Goal: Task Accomplishment & Management: Manage account settings

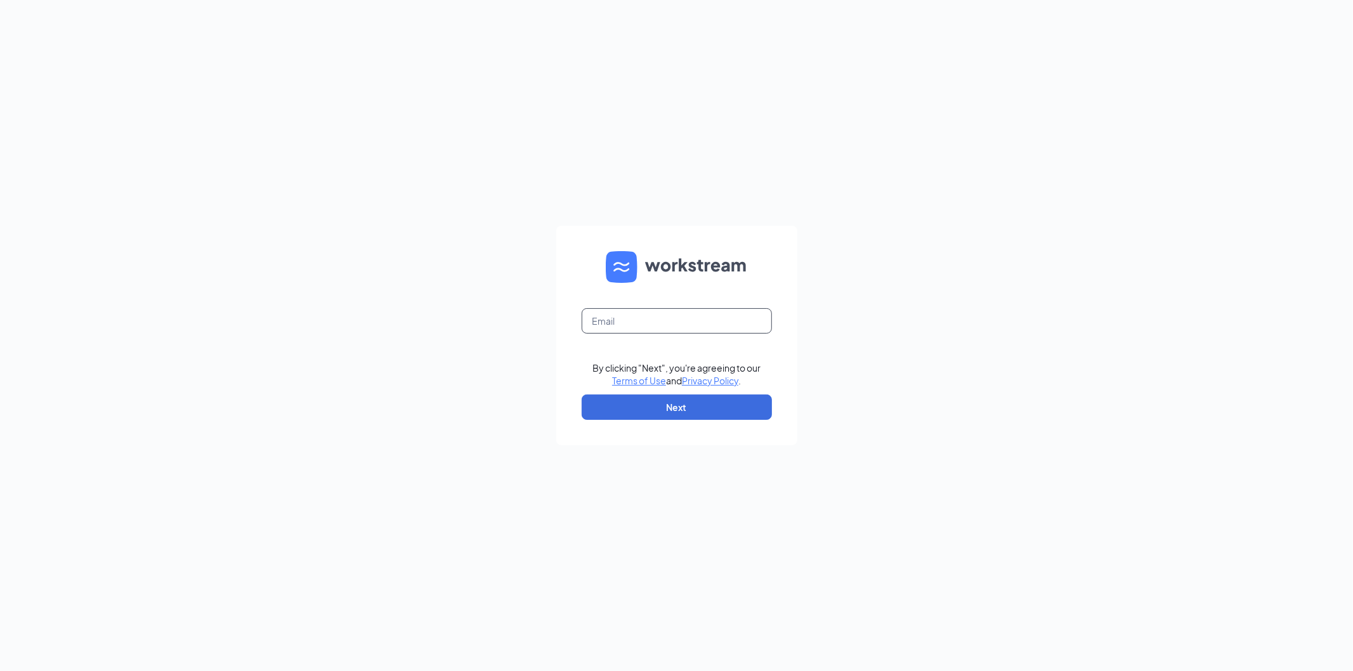
click at [644, 314] on input "text" at bounding box center [677, 320] width 190 height 25
type input "bk547@bobllc.net"
click at [669, 404] on button "Next" at bounding box center [677, 407] width 190 height 25
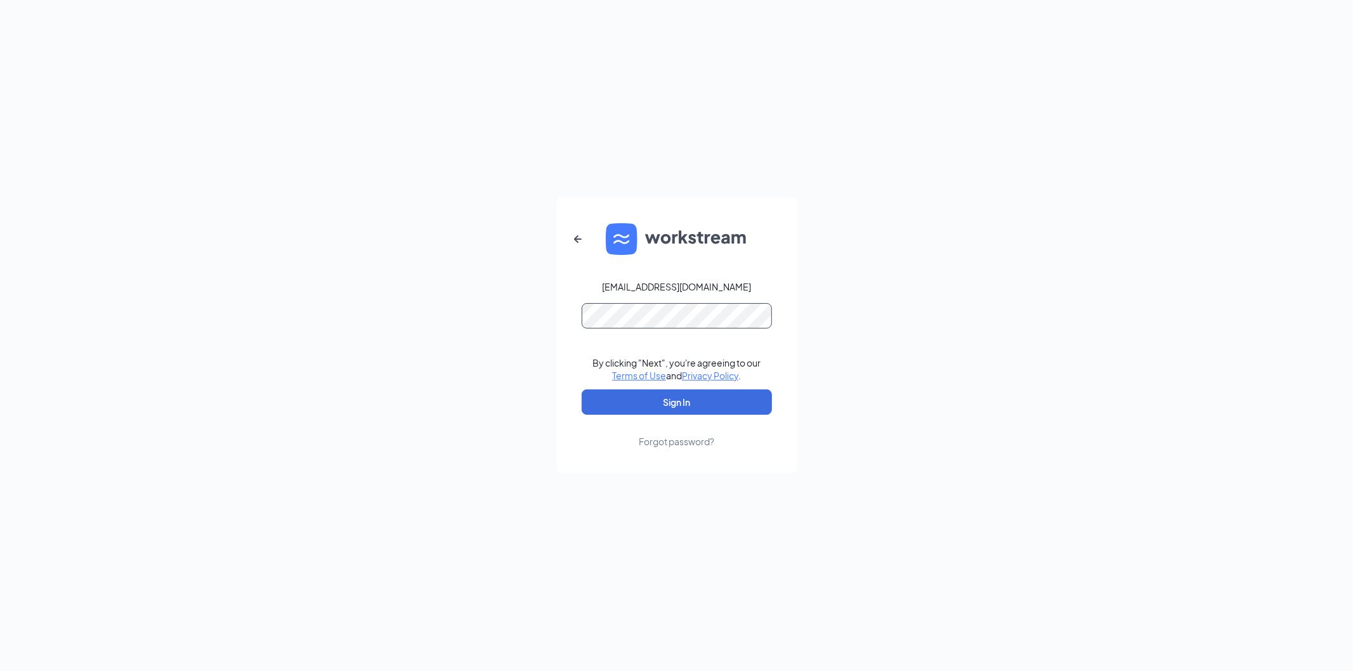
click at [582, 389] on button "Sign In" at bounding box center [677, 401] width 190 height 25
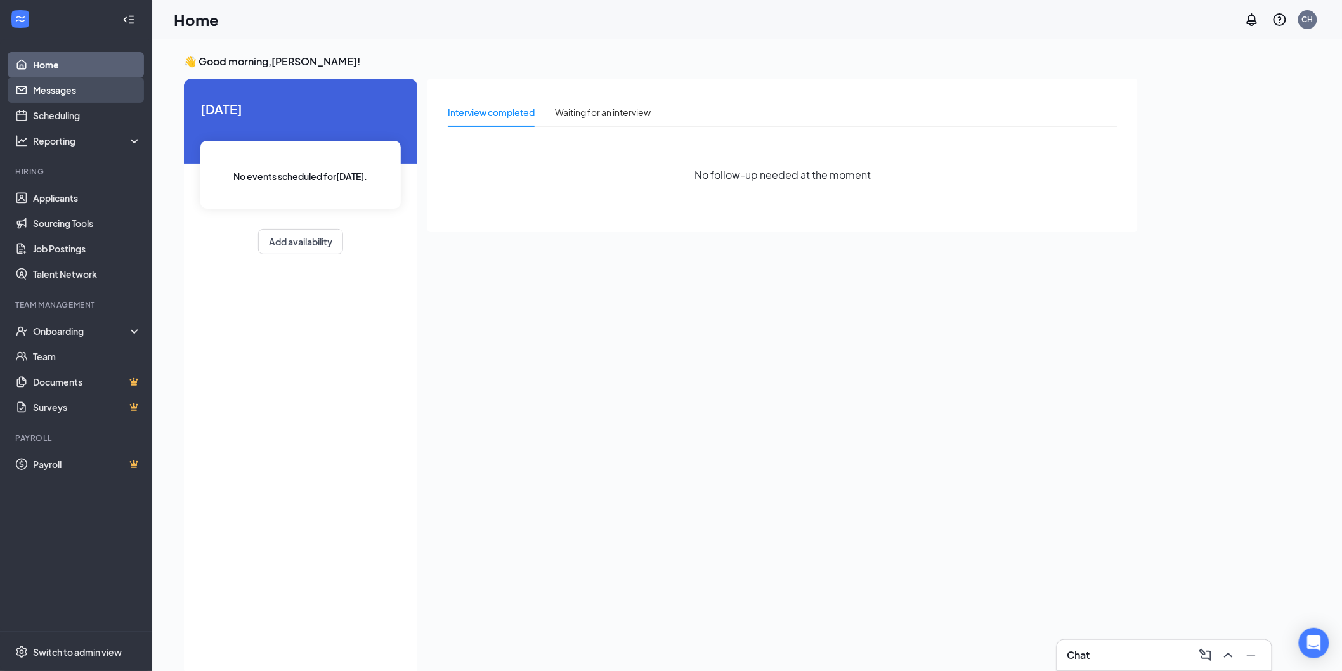
click at [89, 97] on link "Messages" at bounding box center [87, 89] width 108 height 25
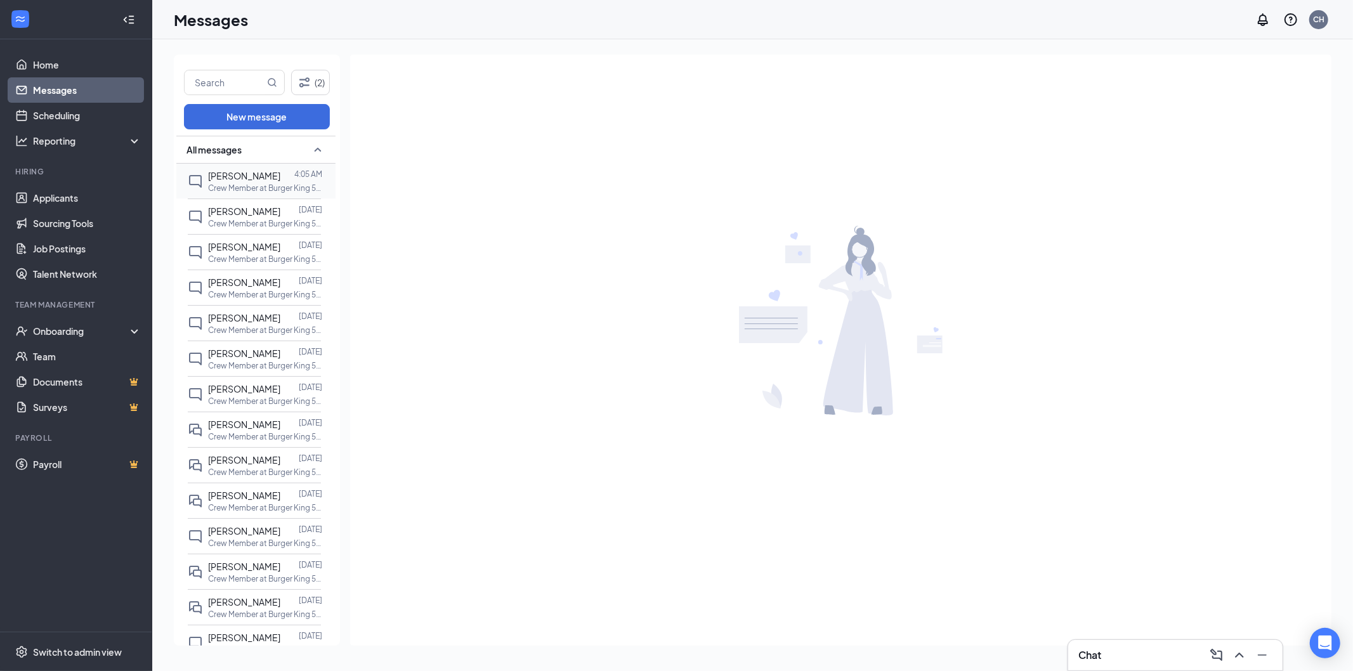
click at [235, 174] on span "[PERSON_NAME]" at bounding box center [244, 175] width 72 height 11
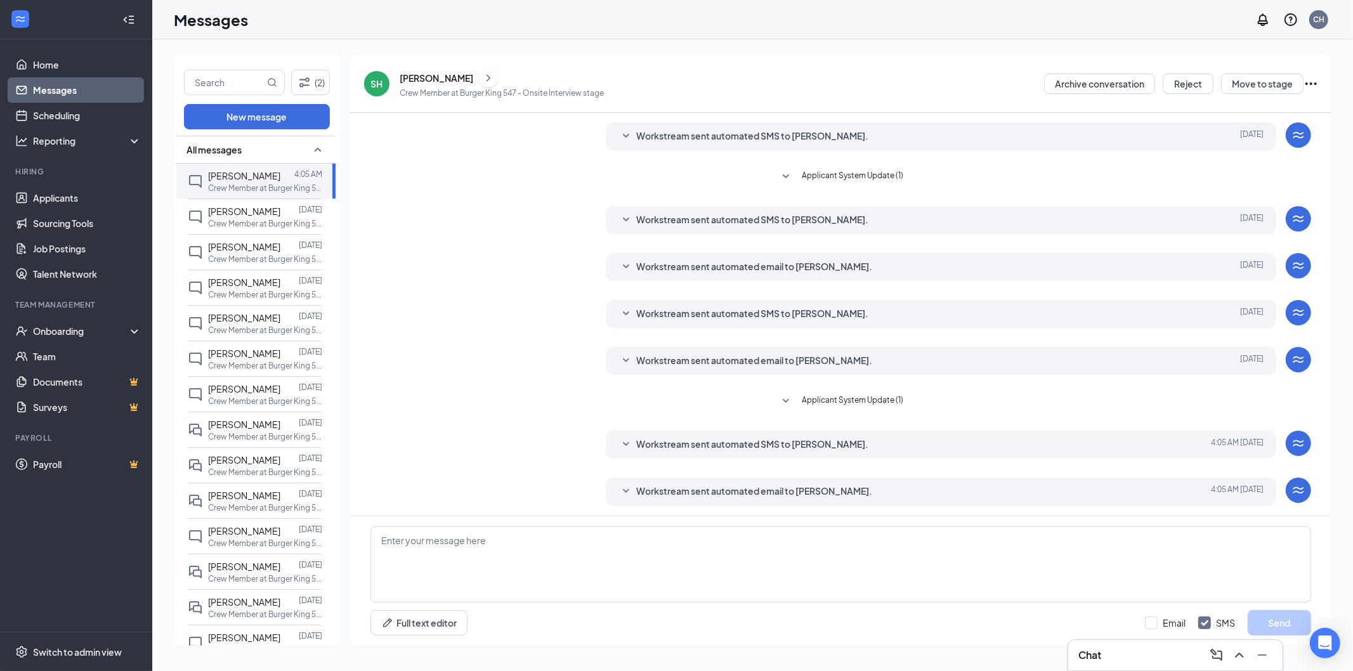
scroll to position [76, 0]
click at [832, 286] on div "Load earlier interactions (about 2 more) Applicant System Update (1) Workstream…" at bounding box center [840, 277] width 941 height 480
click at [807, 268] on span "Workstream sent automated email to [PERSON_NAME]." at bounding box center [754, 265] width 236 height 15
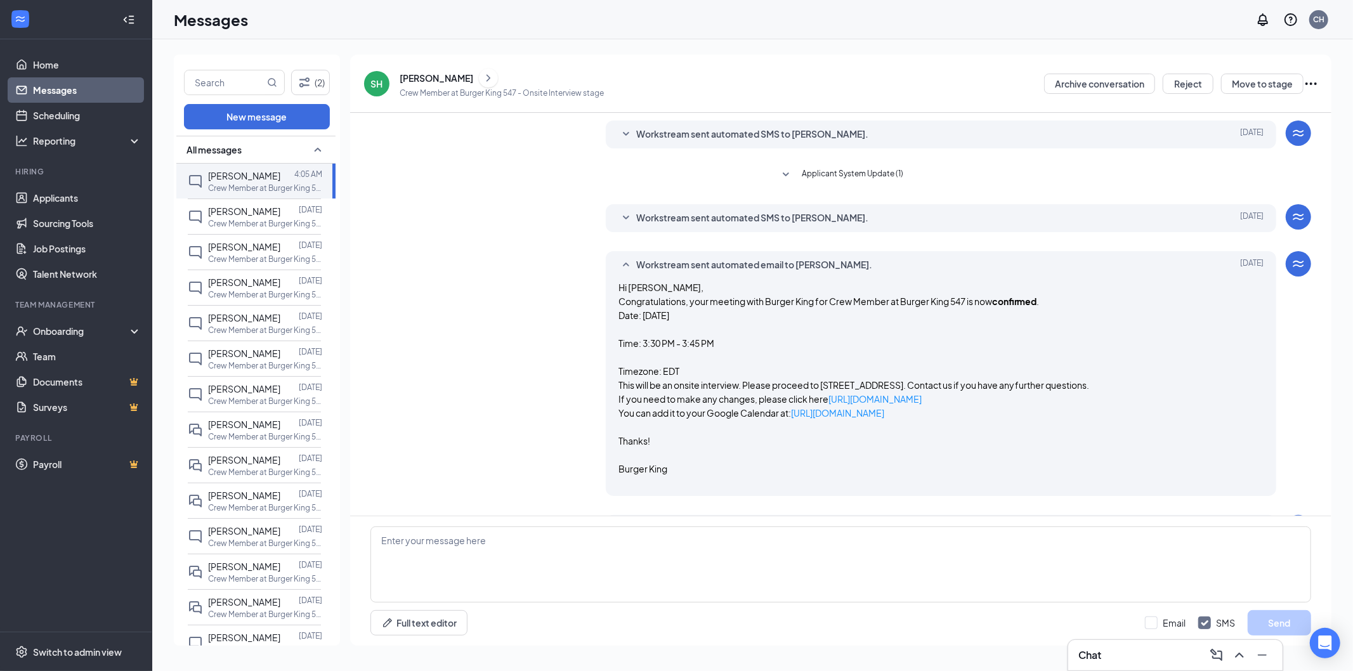
click at [589, 296] on div "Workstream sent automated email to [PERSON_NAME]. [DATE] Hi [PERSON_NAME], Cong…" at bounding box center [840, 376] width 941 height 251
drag, startPoint x: 573, startPoint y: 374, endPoint x: 598, endPoint y: 360, distance: 29.3
click at [574, 375] on div "Workstream sent automated email to [PERSON_NAME]. [DATE] Hi [PERSON_NAME], Cong…" at bounding box center [840, 376] width 941 height 251
click at [546, 369] on div "Workstream sent automated email to [PERSON_NAME]. [DATE] Hi [PERSON_NAME], Cong…" at bounding box center [840, 376] width 941 height 251
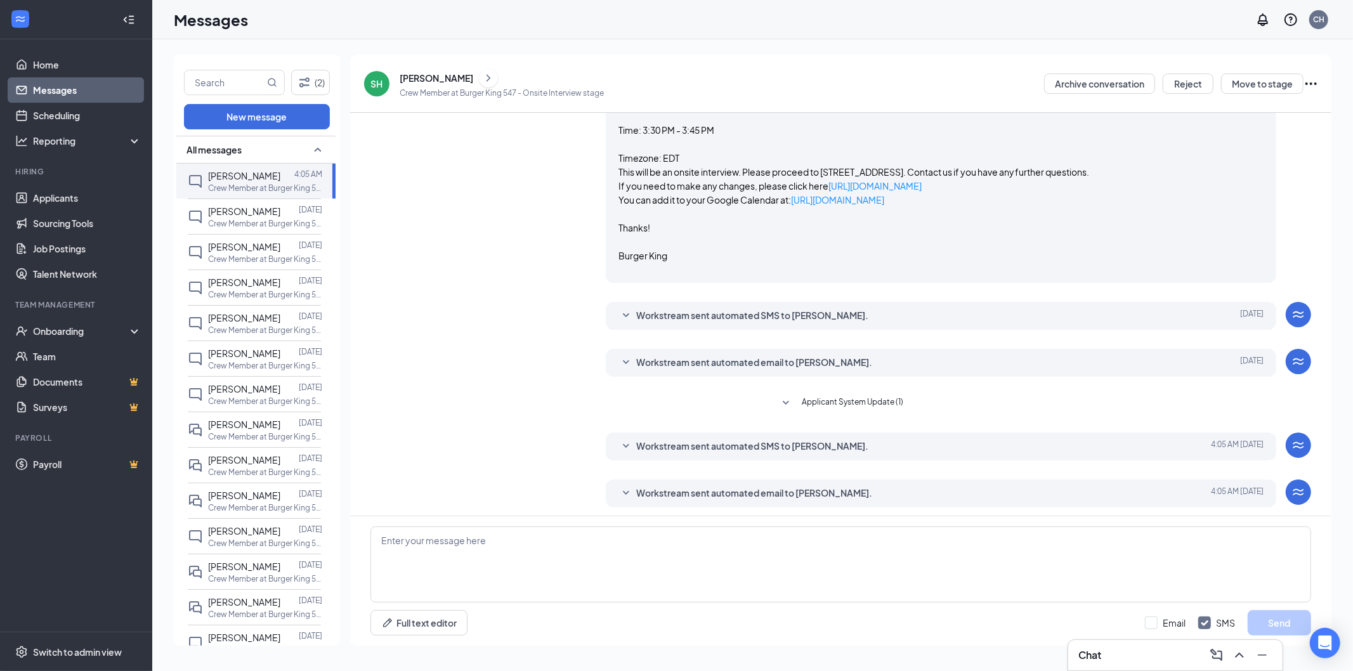
scroll to position [293, 0]
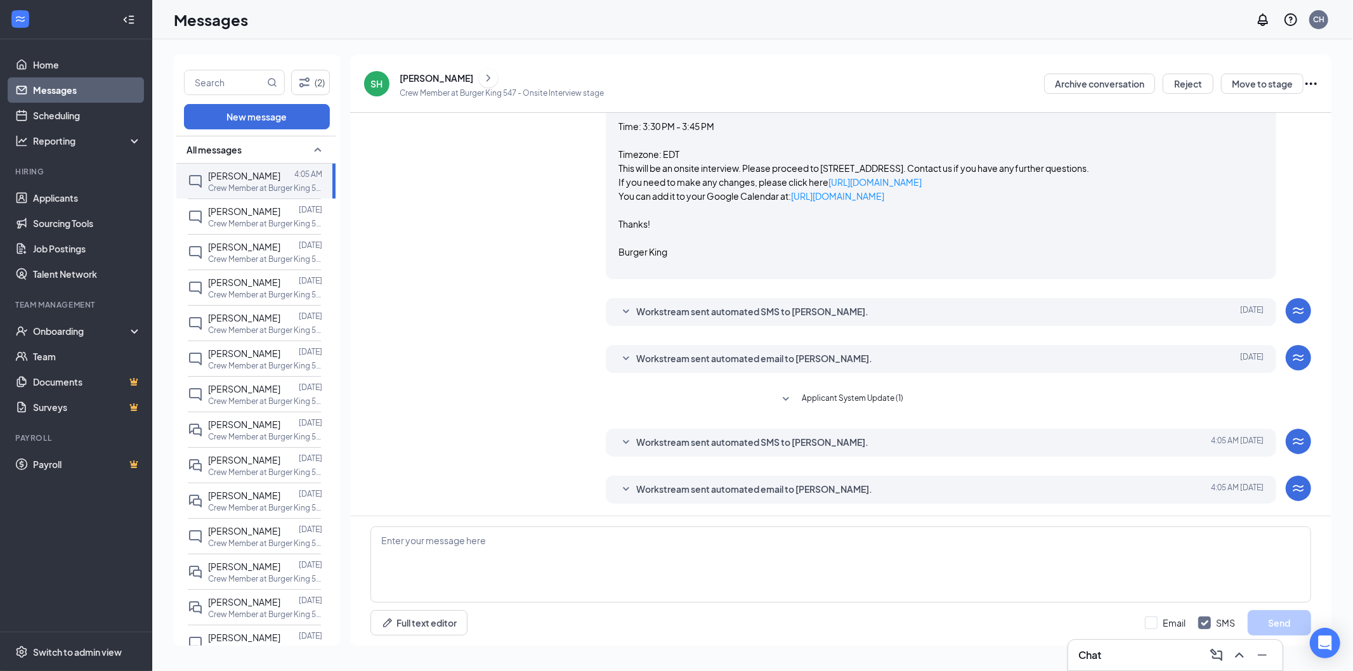
click at [657, 447] on span "Workstream sent automated SMS to [PERSON_NAME]." at bounding box center [752, 442] width 232 height 15
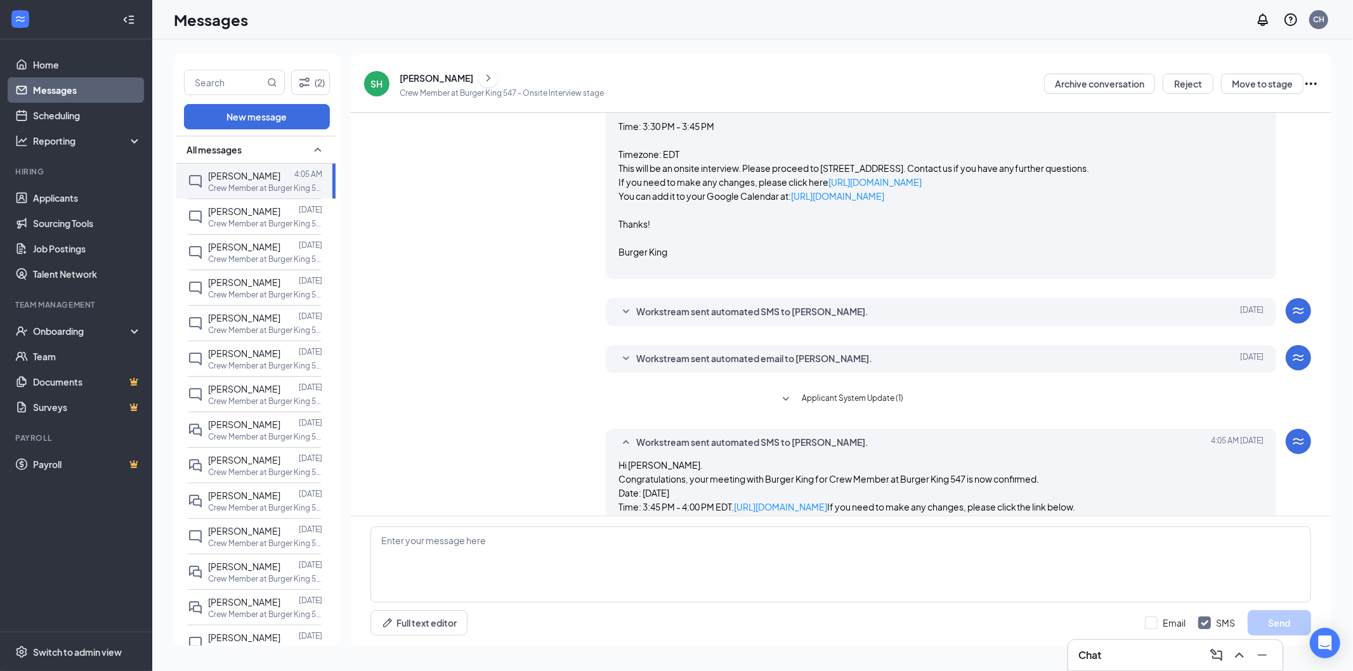
scroll to position [363, 0]
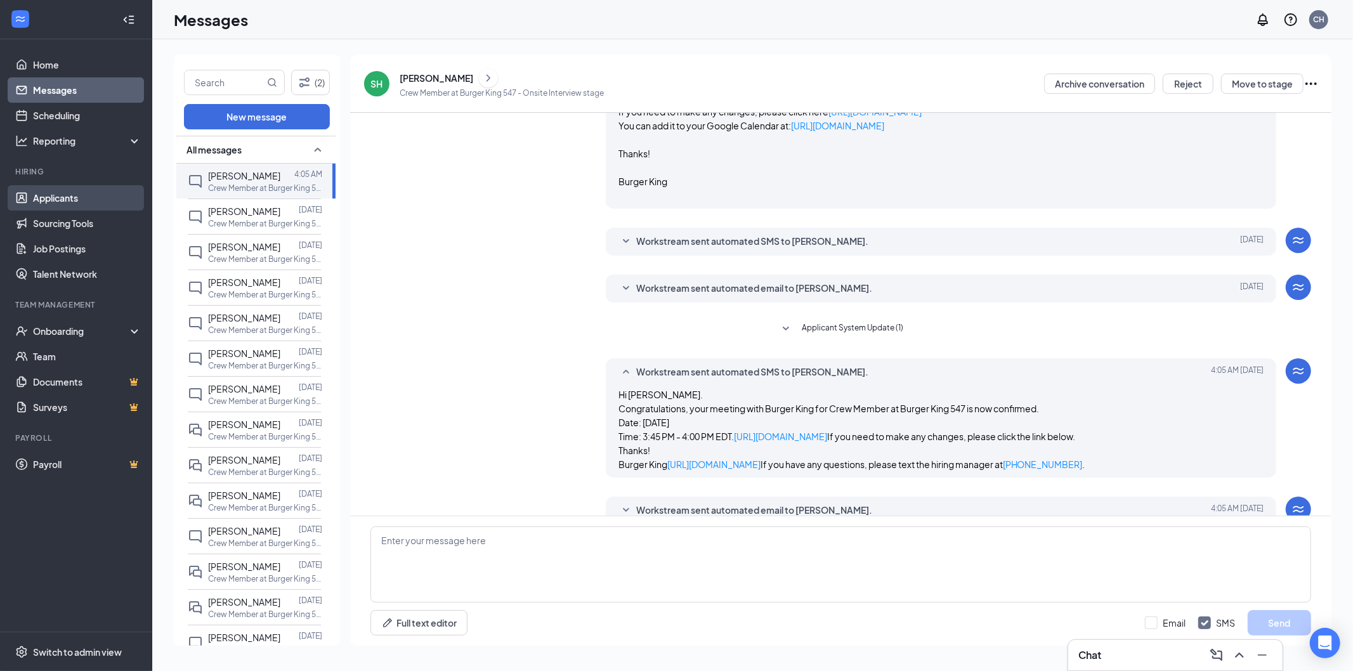
click at [55, 201] on link "Applicants" at bounding box center [87, 197] width 108 height 25
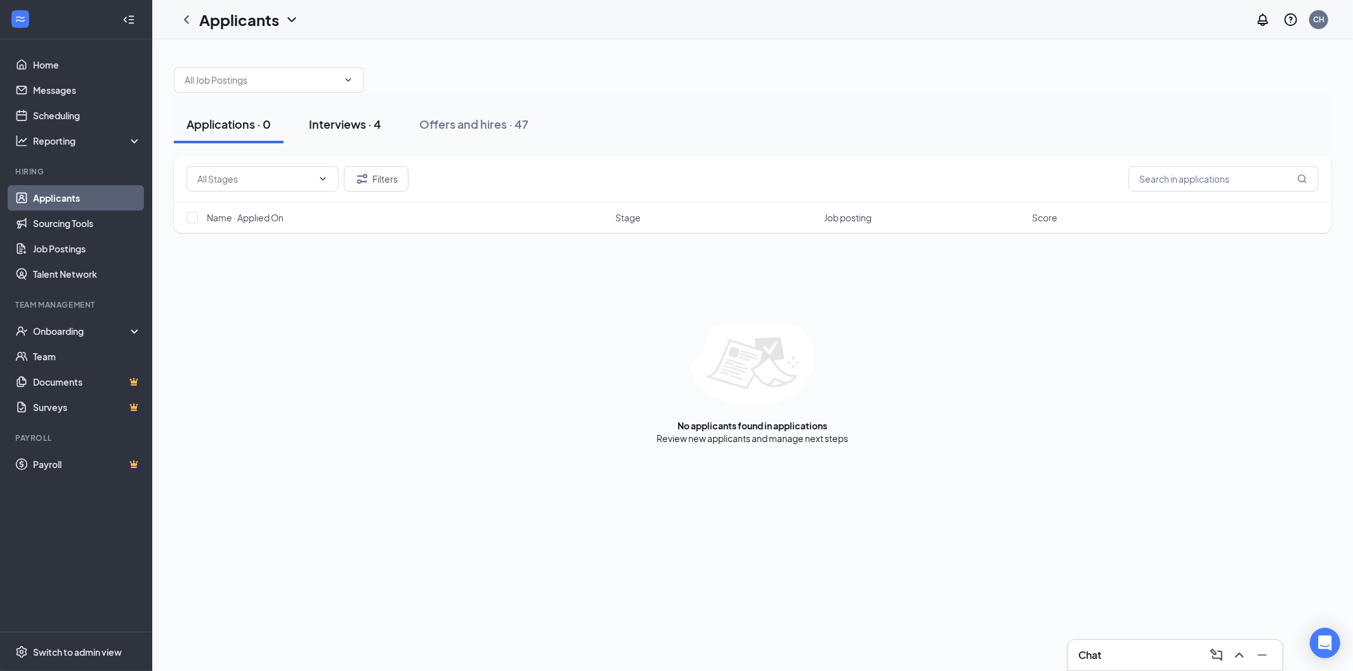
click at [360, 119] on div "Interviews · 4" at bounding box center [345, 124] width 72 height 16
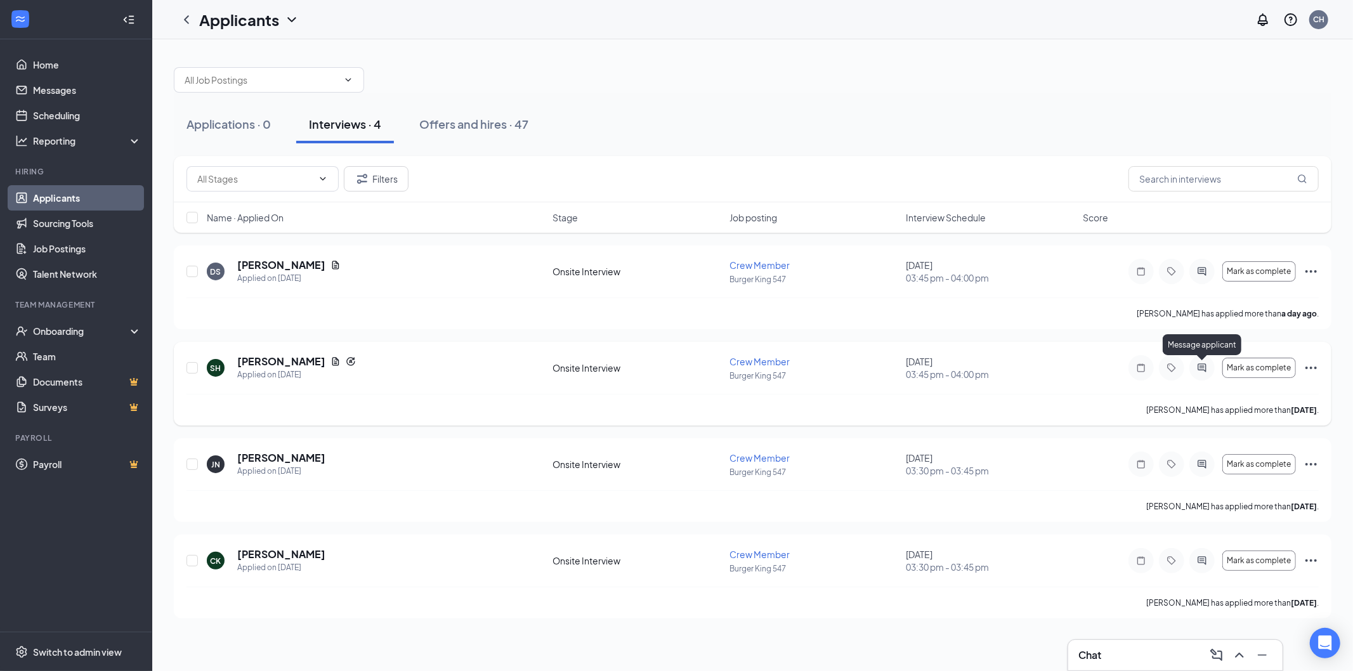
click at [1201, 363] on icon "ActiveChat" at bounding box center [1201, 368] width 15 height 10
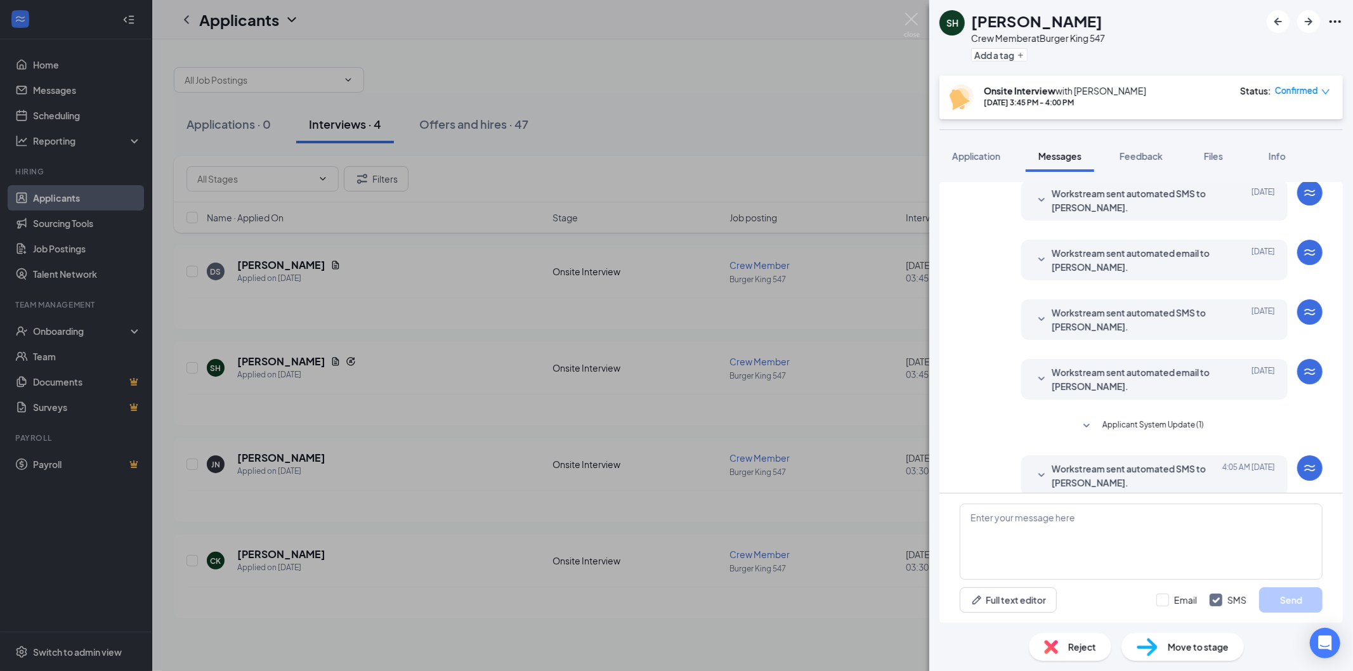
scroll to position [256, 0]
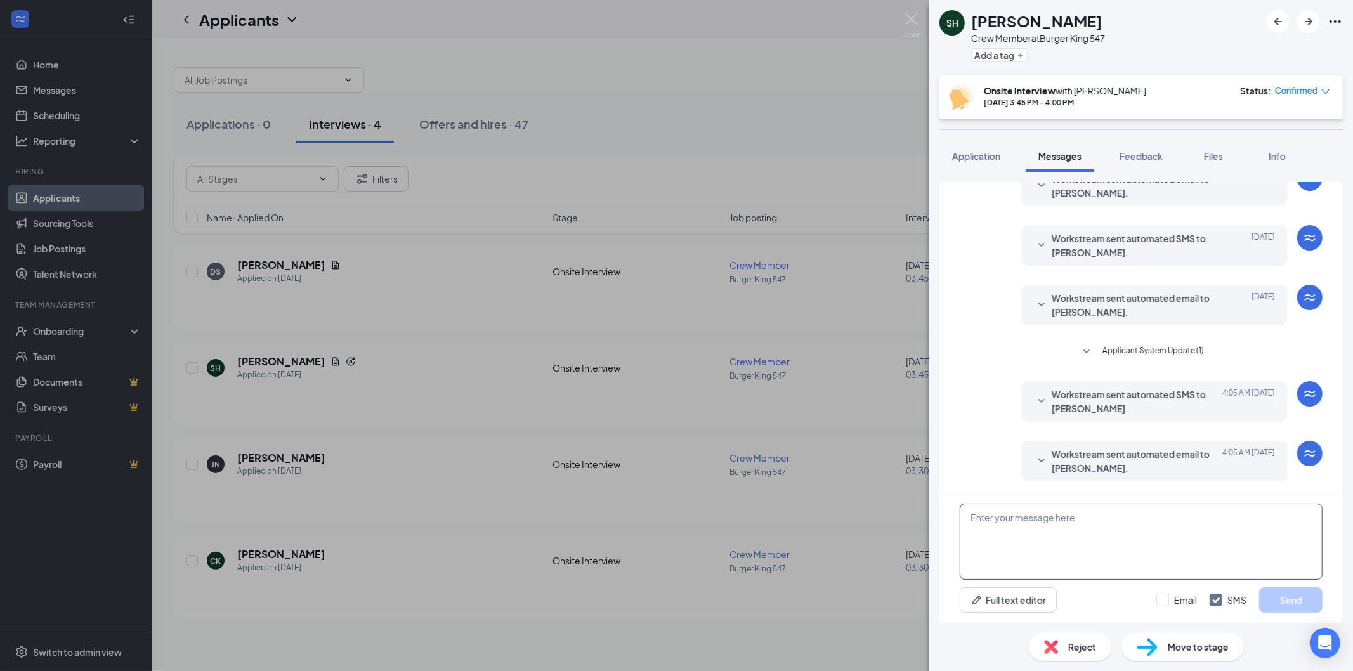
click at [1057, 547] on textarea at bounding box center [1141, 542] width 363 height 76
type textarea "thank you for your interest but we will not be moving forward with an interview"
click at [1159, 594] on input "Email" at bounding box center [1176, 600] width 41 height 13
checkbox input "true"
click at [1298, 599] on button "Send" at bounding box center [1290, 599] width 63 height 25
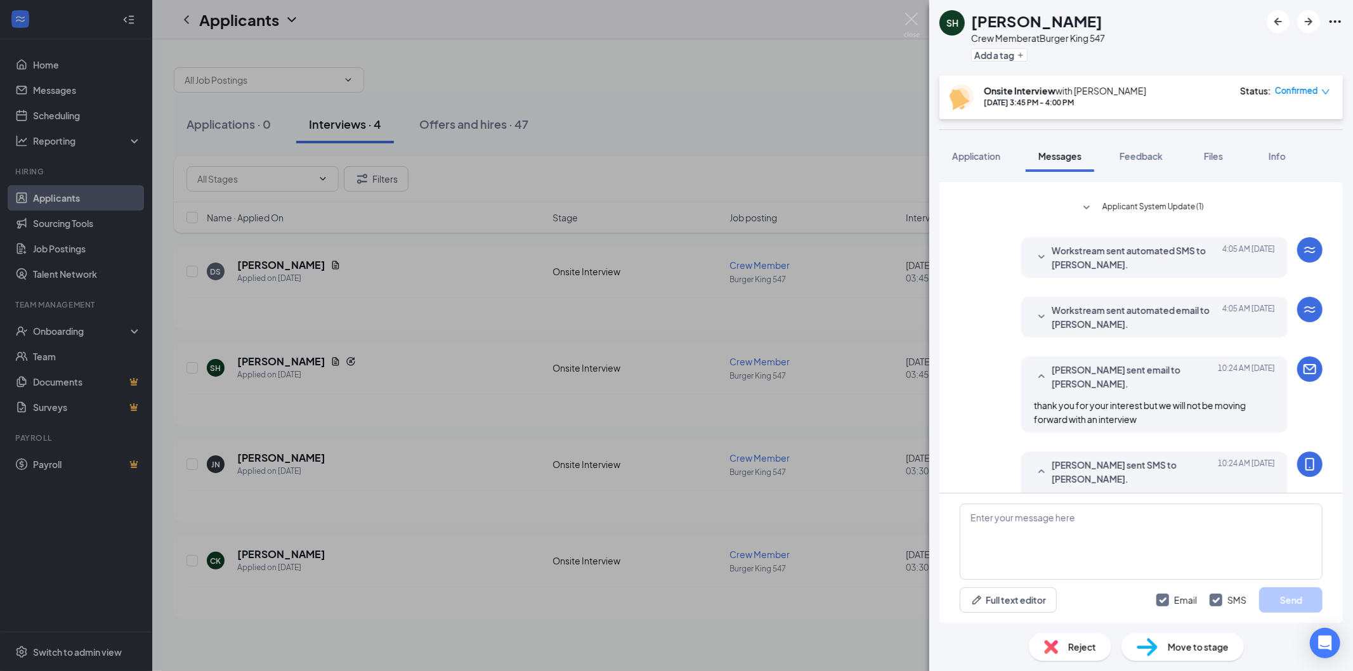
scroll to position [376, 0]
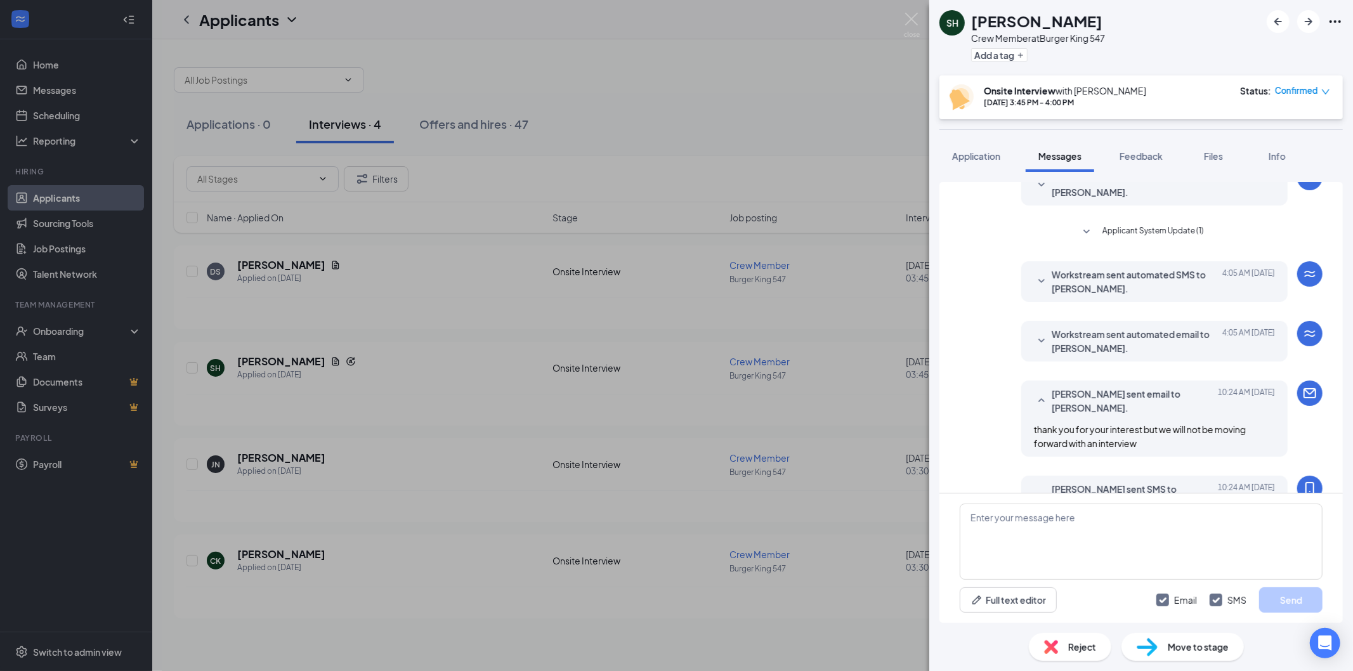
click at [1087, 644] on span "Reject" at bounding box center [1082, 647] width 28 height 14
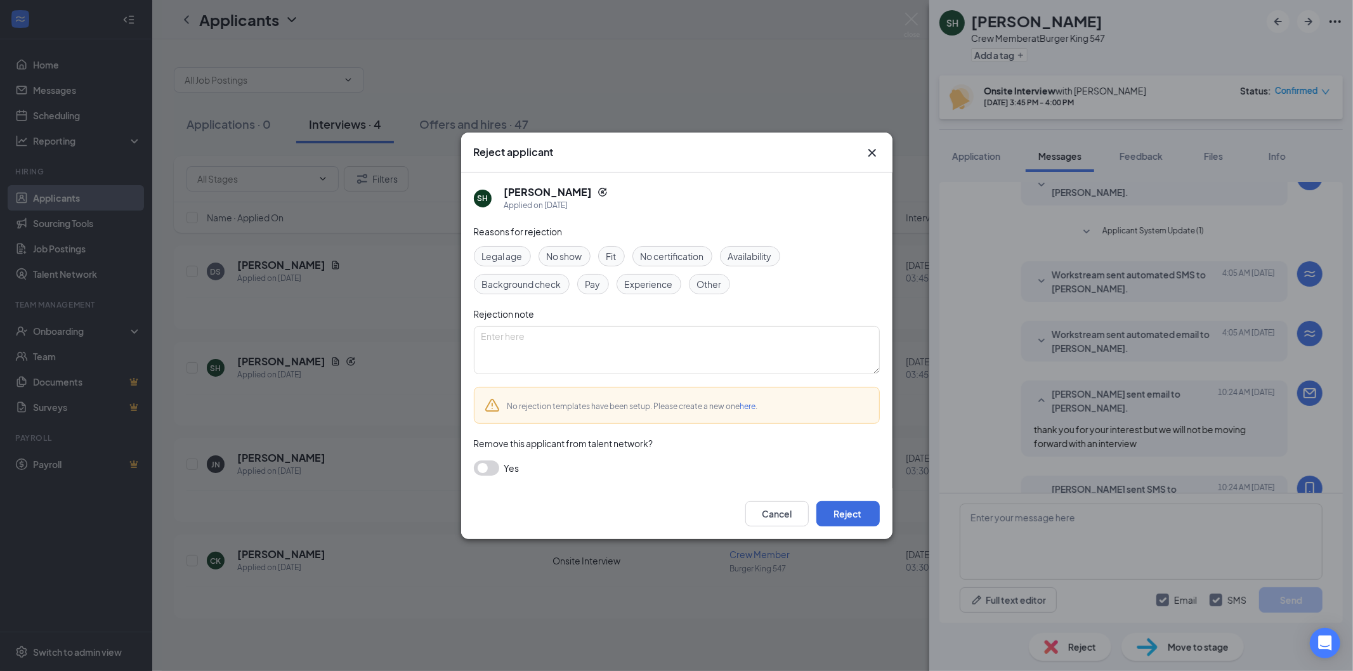
click at [707, 283] on span "Other" at bounding box center [709, 284] width 25 height 14
click at [490, 466] on button "button" at bounding box center [486, 468] width 25 height 15
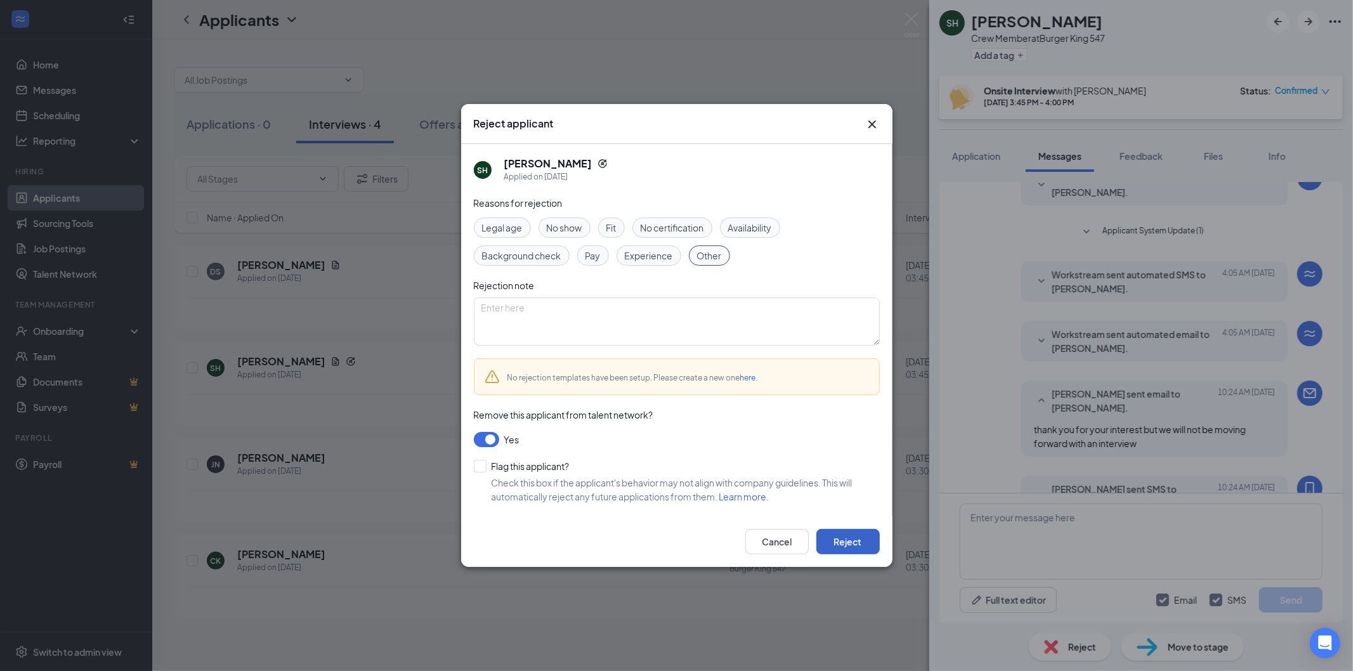
click at [854, 541] on button "Reject" at bounding box center [847, 541] width 63 height 25
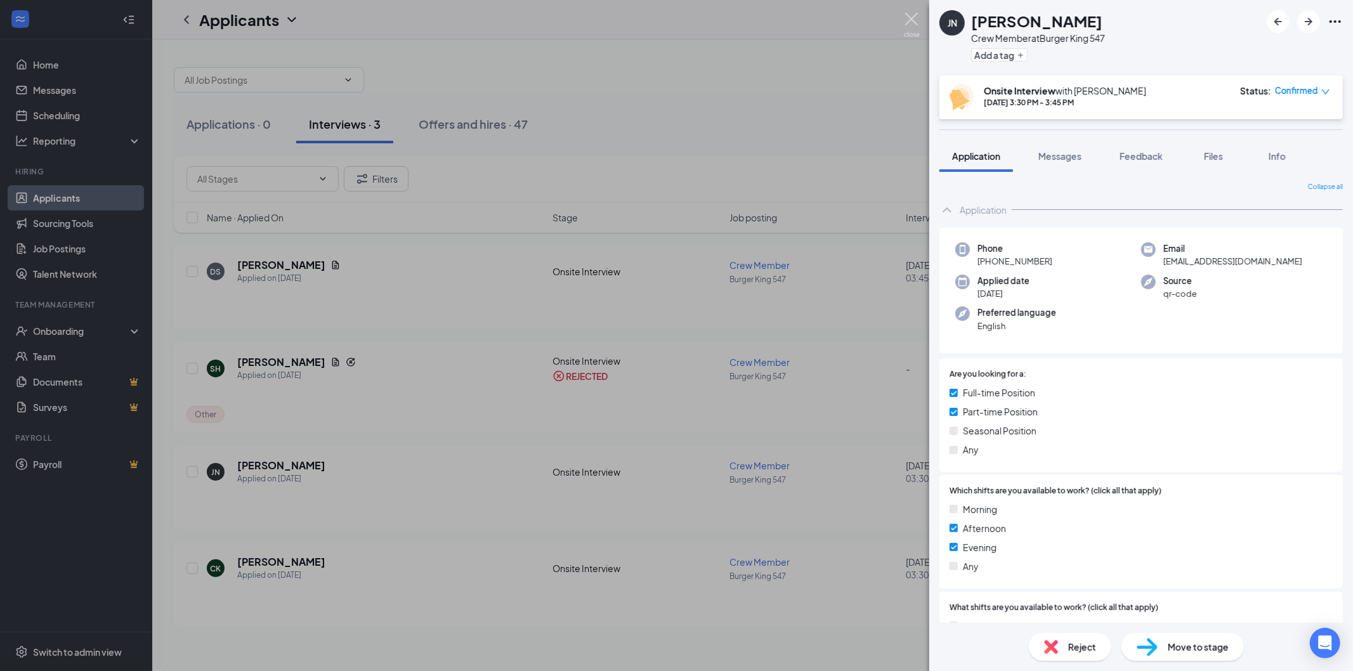
click at [905, 18] on img at bounding box center [912, 25] width 16 height 25
